Goal: Task Accomplishment & Management: Use online tool/utility

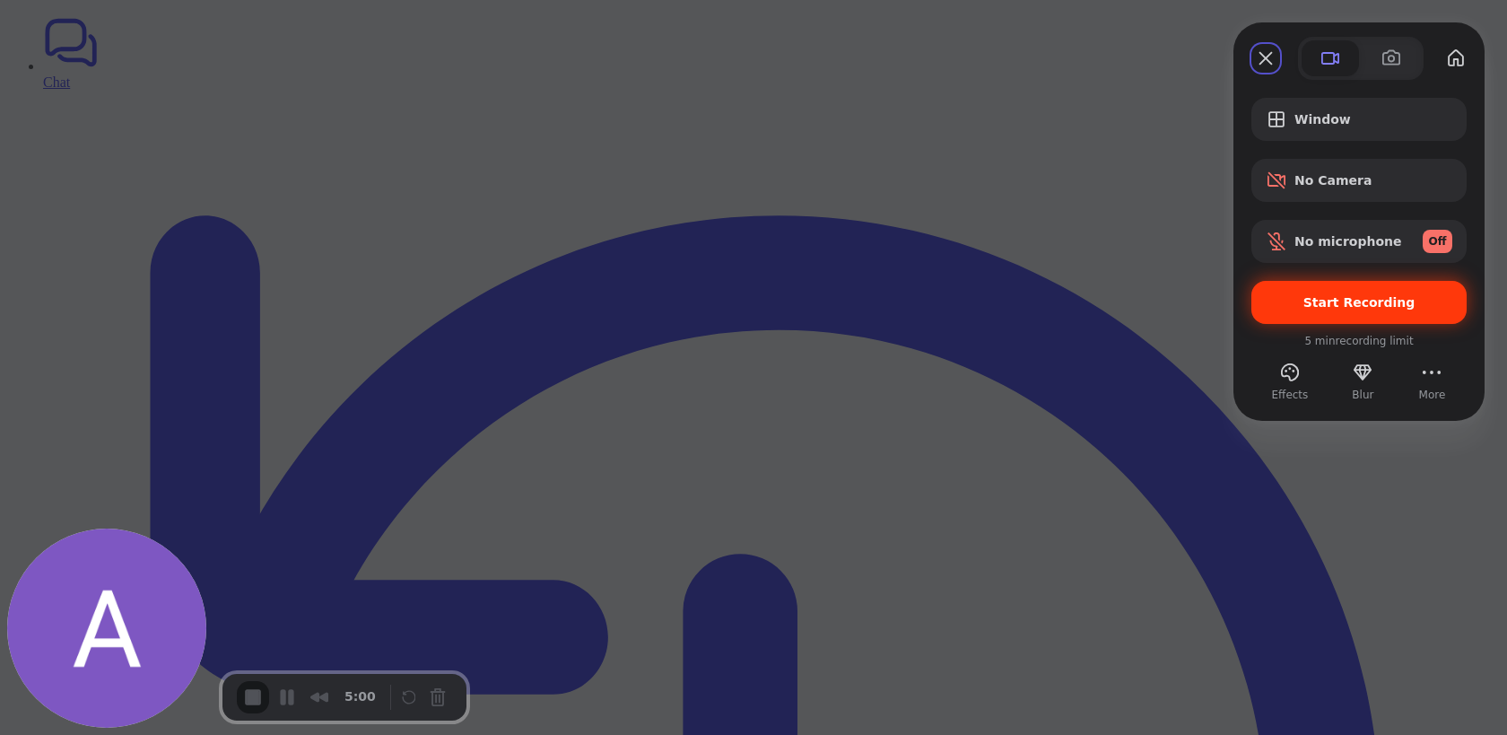
click at [1351, 314] on div "Start Recording" at bounding box center [1359, 302] width 215 height 43
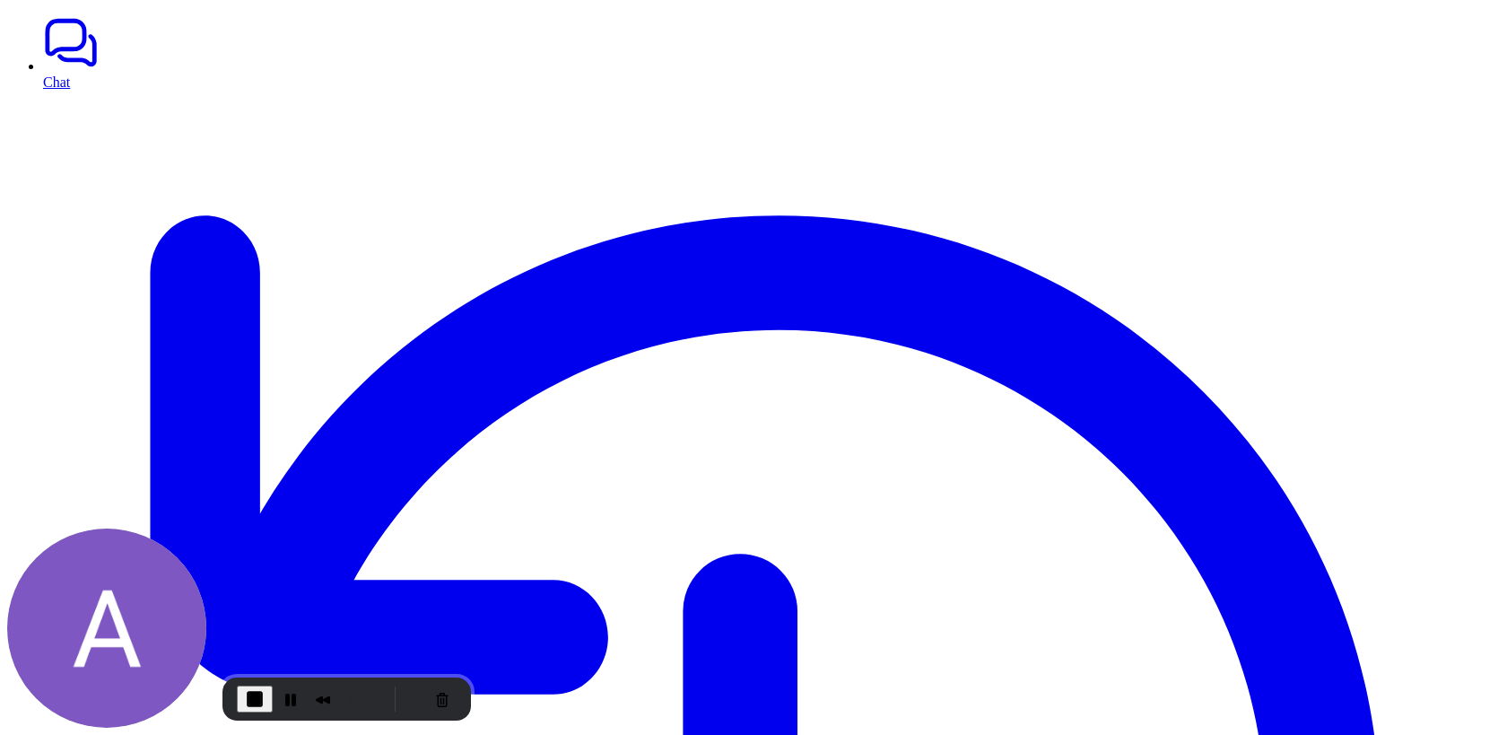
click at [256, 704] on span "End Recording" at bounding box center [255, 699] width 22 height 22
